Goal: Find specific page/section: Find specific page/section

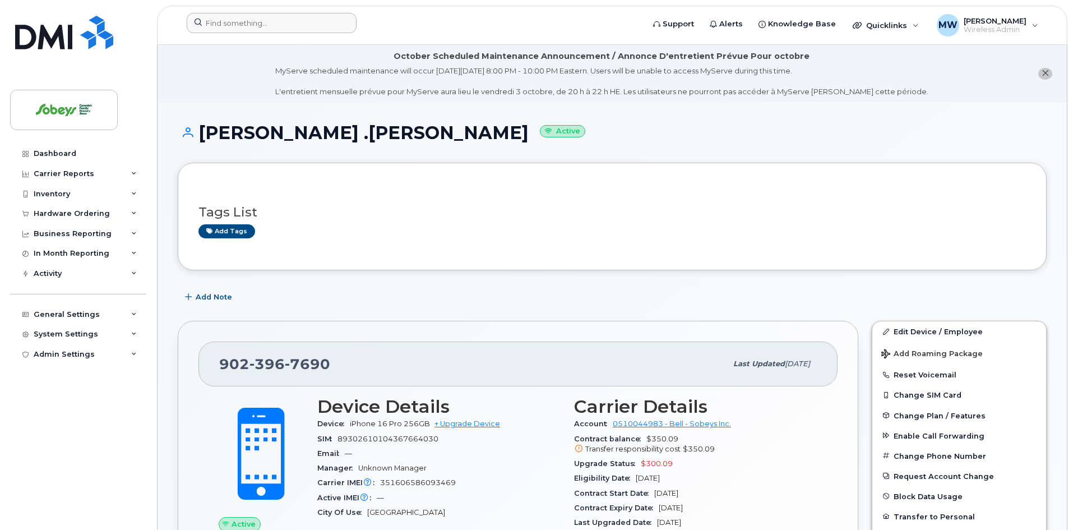
scroll to position [112, 0]
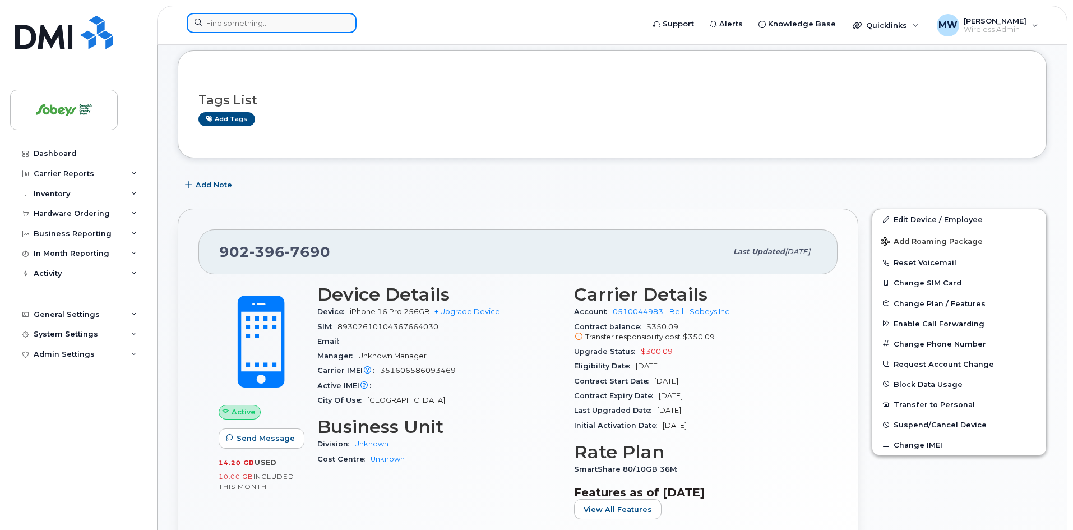
click at [233, 24] on input at bounding box center [272, 23] width 170 height 20
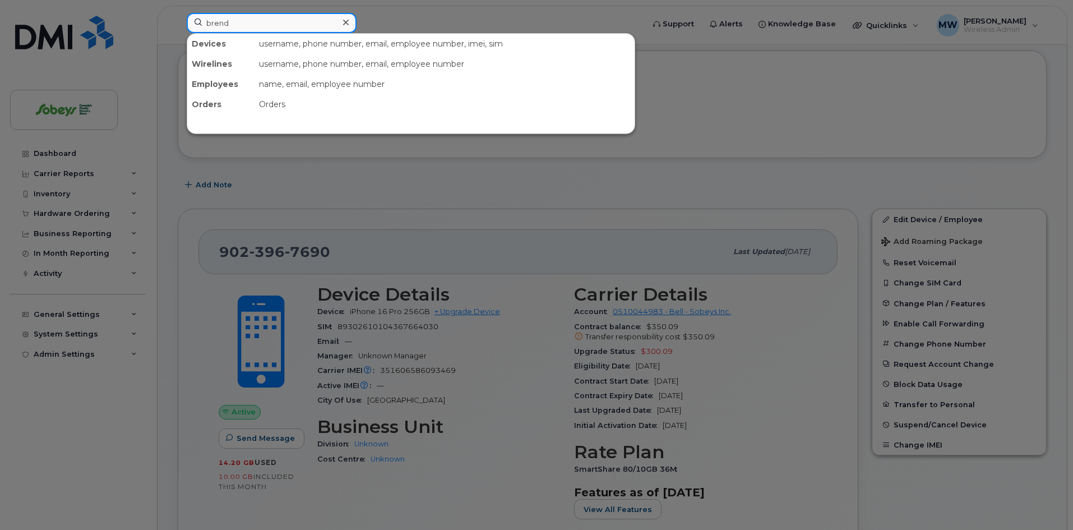
type input "brend"
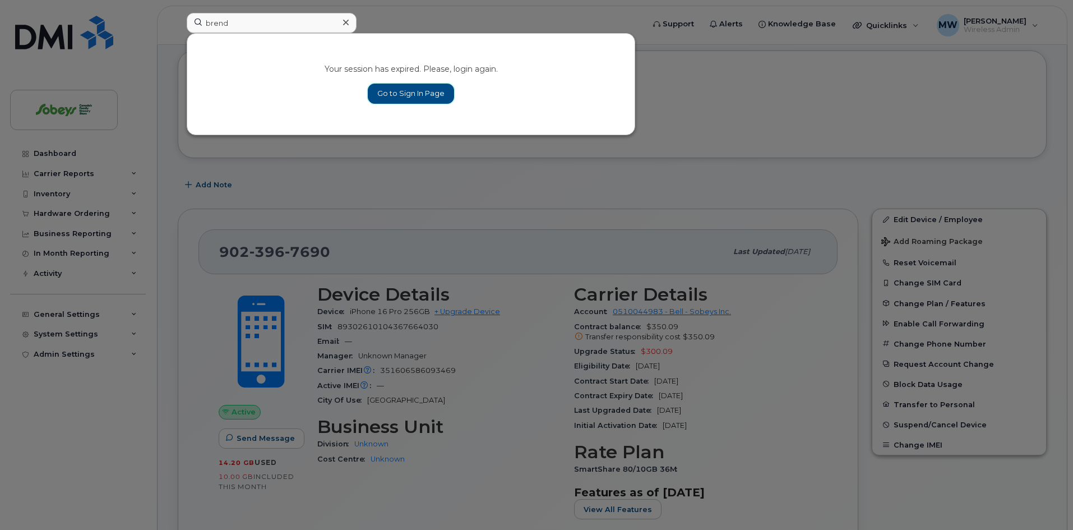
click at [416, 100] on link "Go to Sign In Page" at bounding box center [411, 94] width 86 height 20
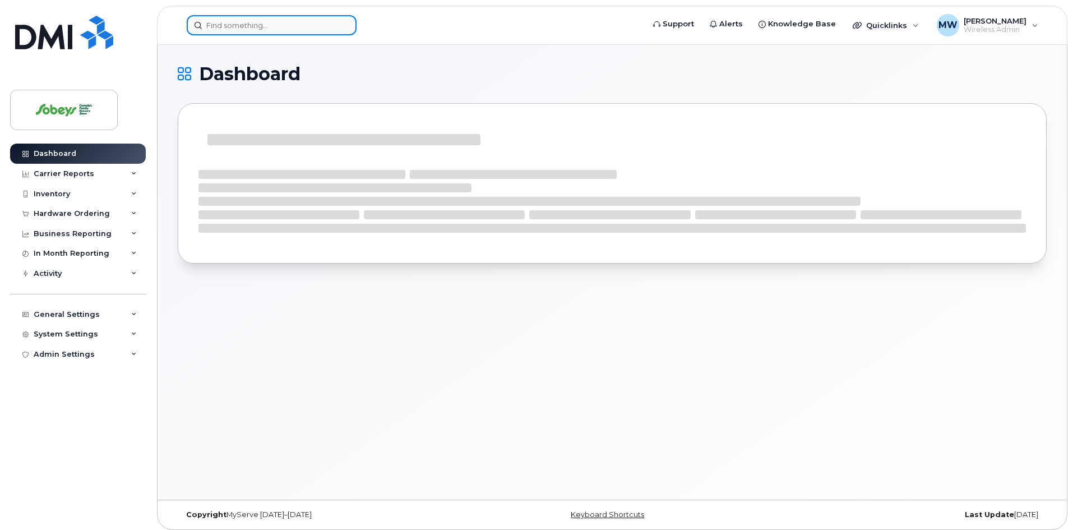
click at [237, 21] on input at bounding box center [272, 25] width 170 height 20
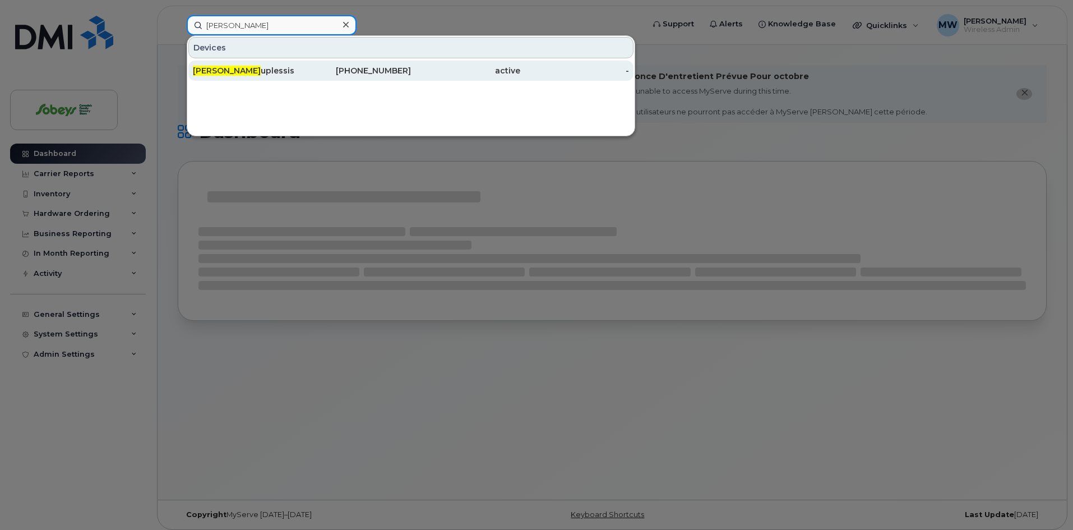
type input "brenda d"
click at [266, 66] on div "Brenda D uplessis" at bounding box center [247, 70] width 109 height 11
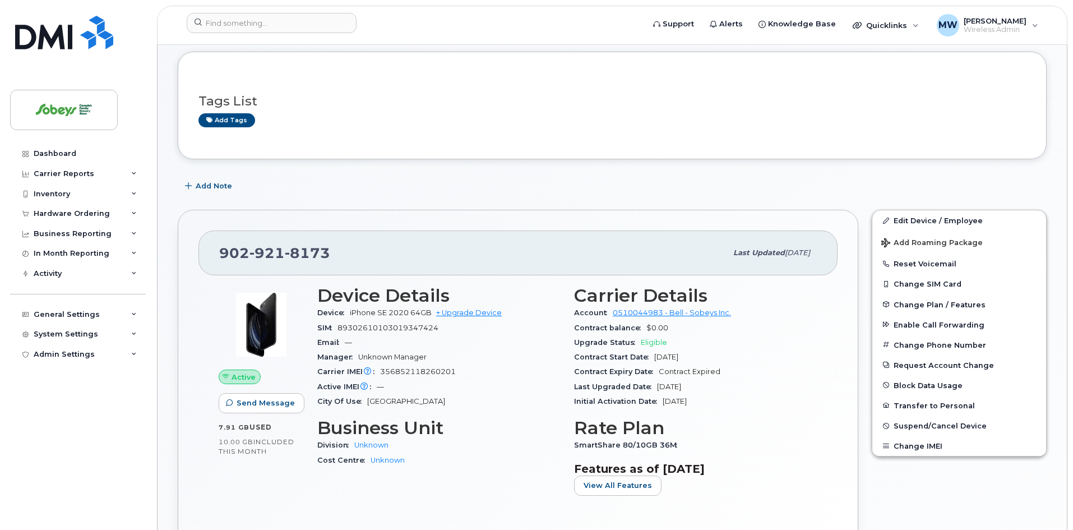
scroll to position [112, 0]
